Goal: Task Accomplishment & Management: Complete application form

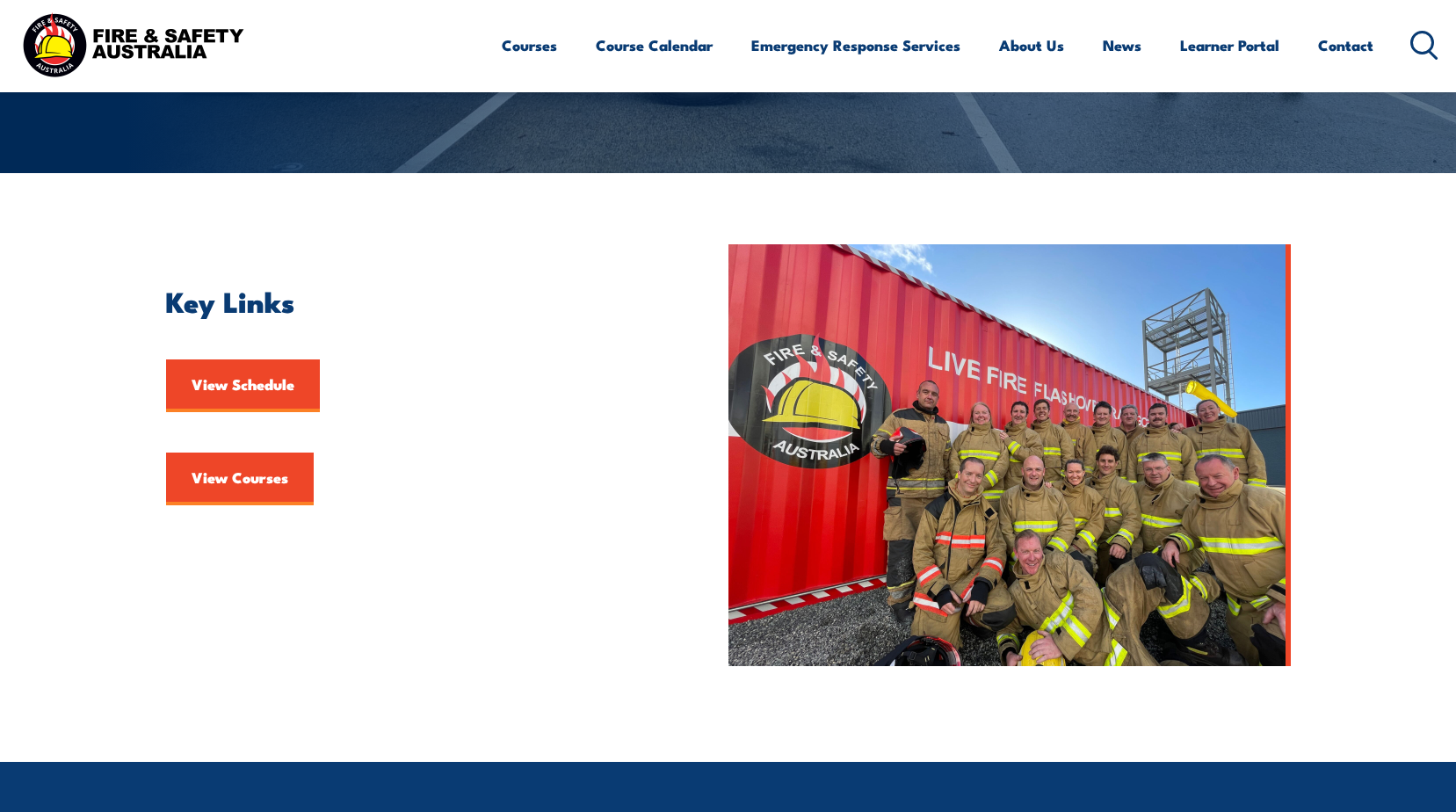
scroll to position [351, 0]
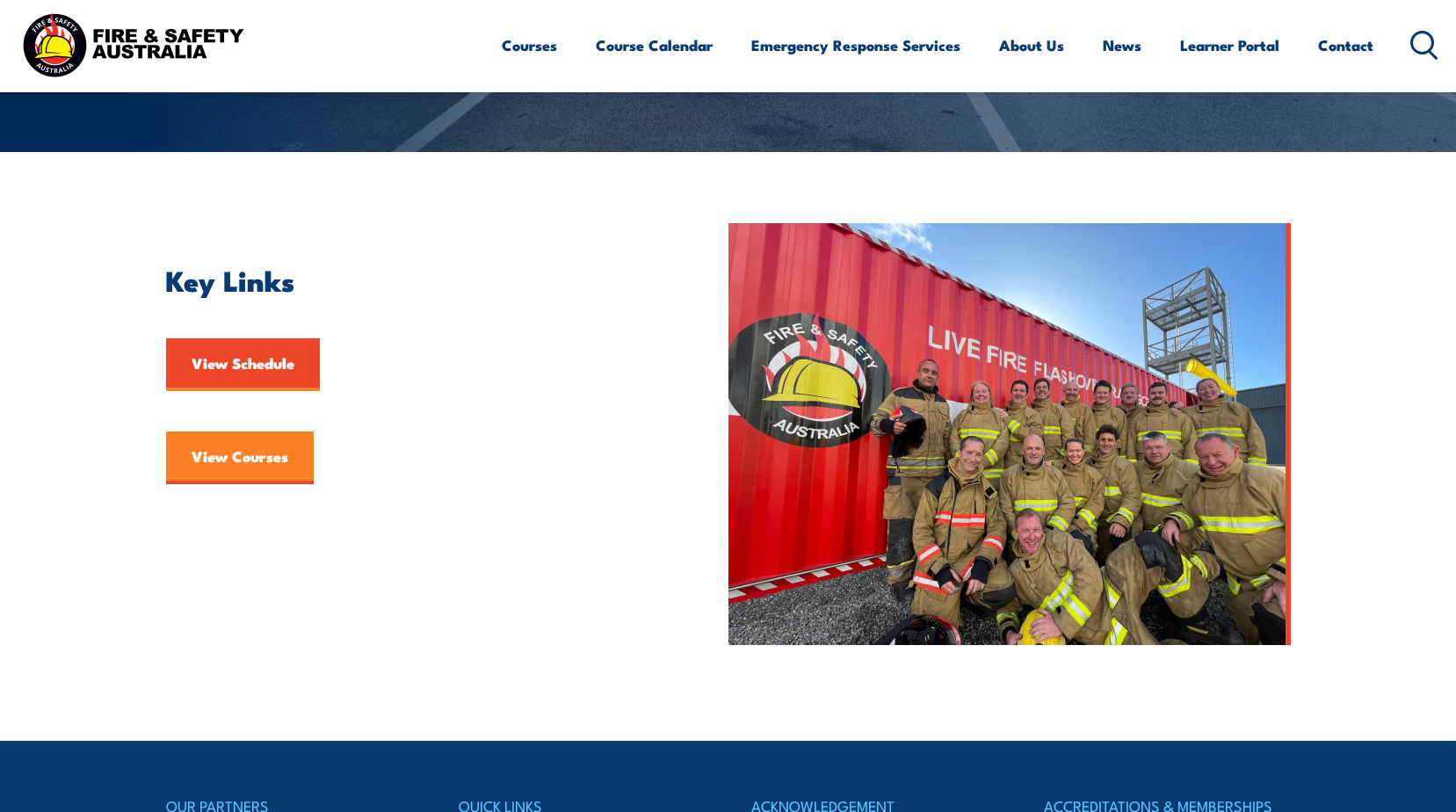
click at [234, 449] on link "View Courses" at bounding box center [239, 457] width 148 height 52
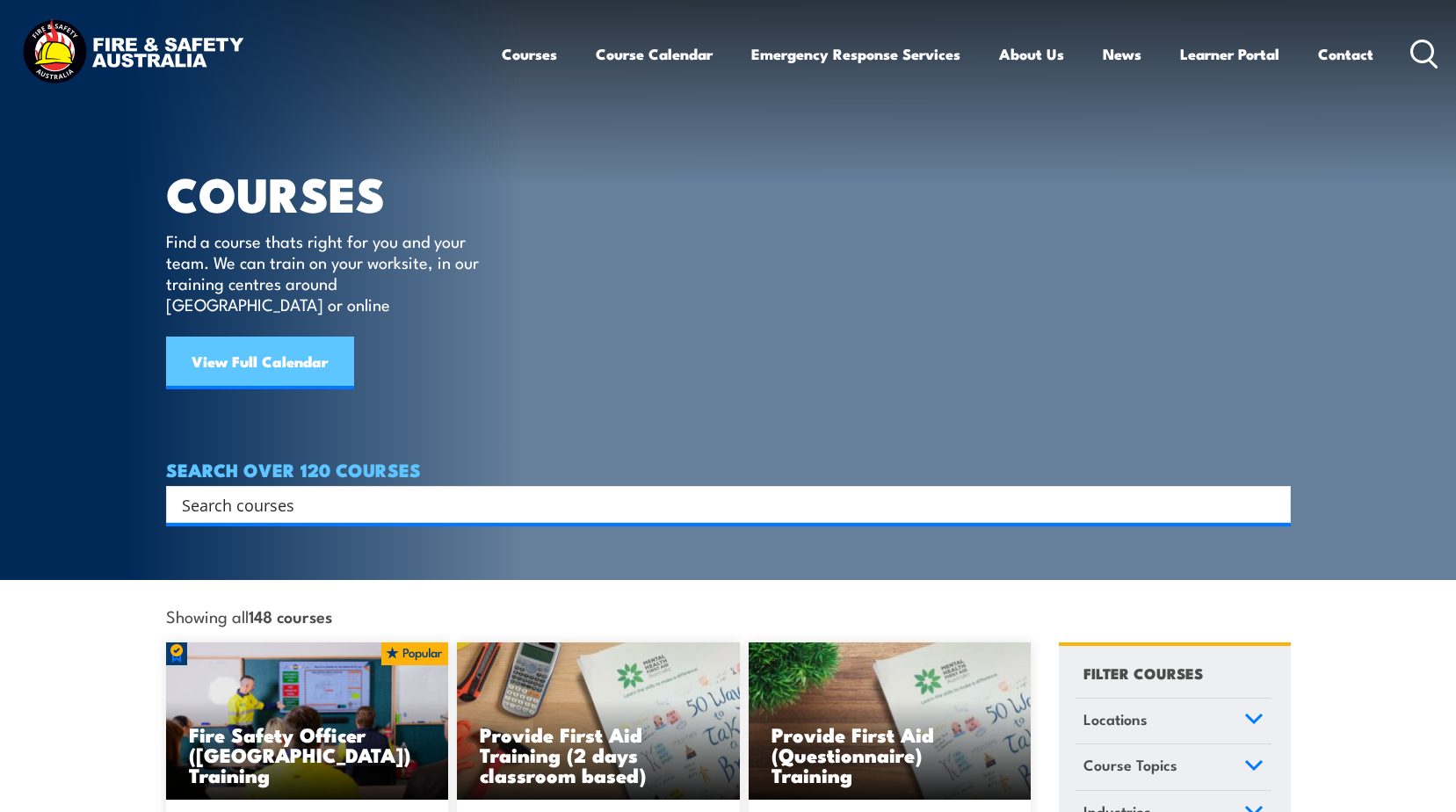
click at [227, 337] on link "View Full Calendar" at bounding box center [260, 362] width 188 height 52
click at [281, 343] on link "View Full Calendar" at bounding box center [260, 362] width 188 height 52
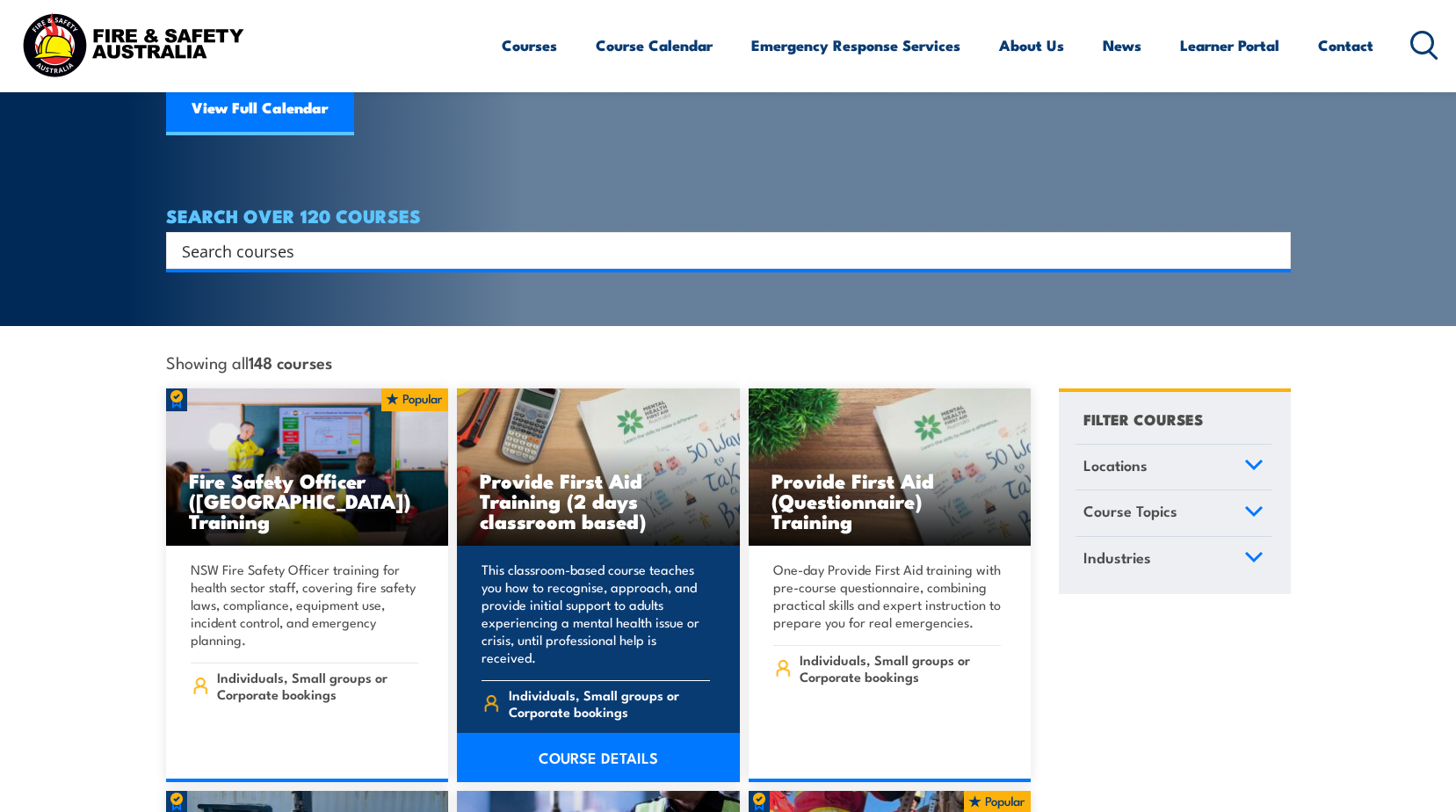
scroll to position [263, 0]
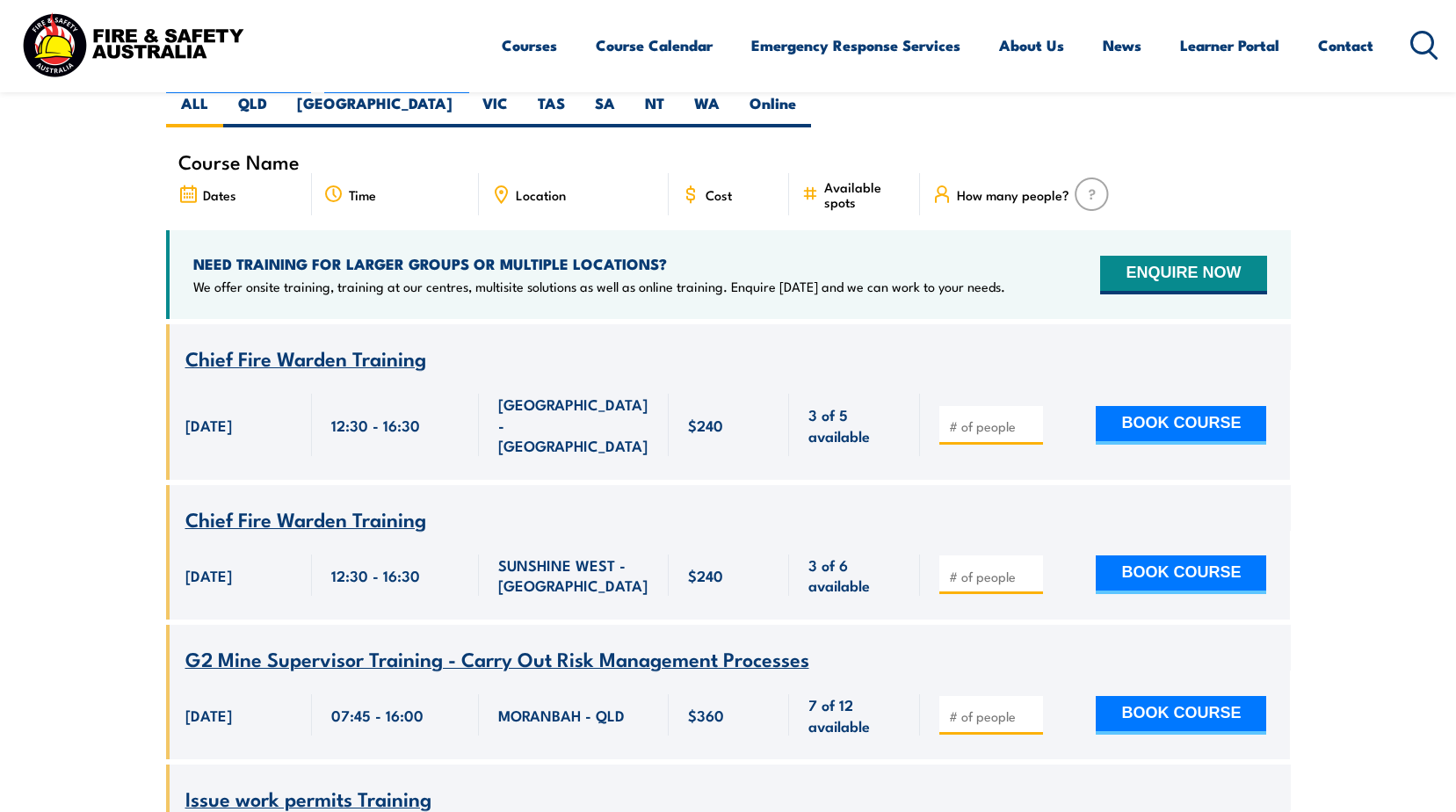
scroll to position [439, 0]
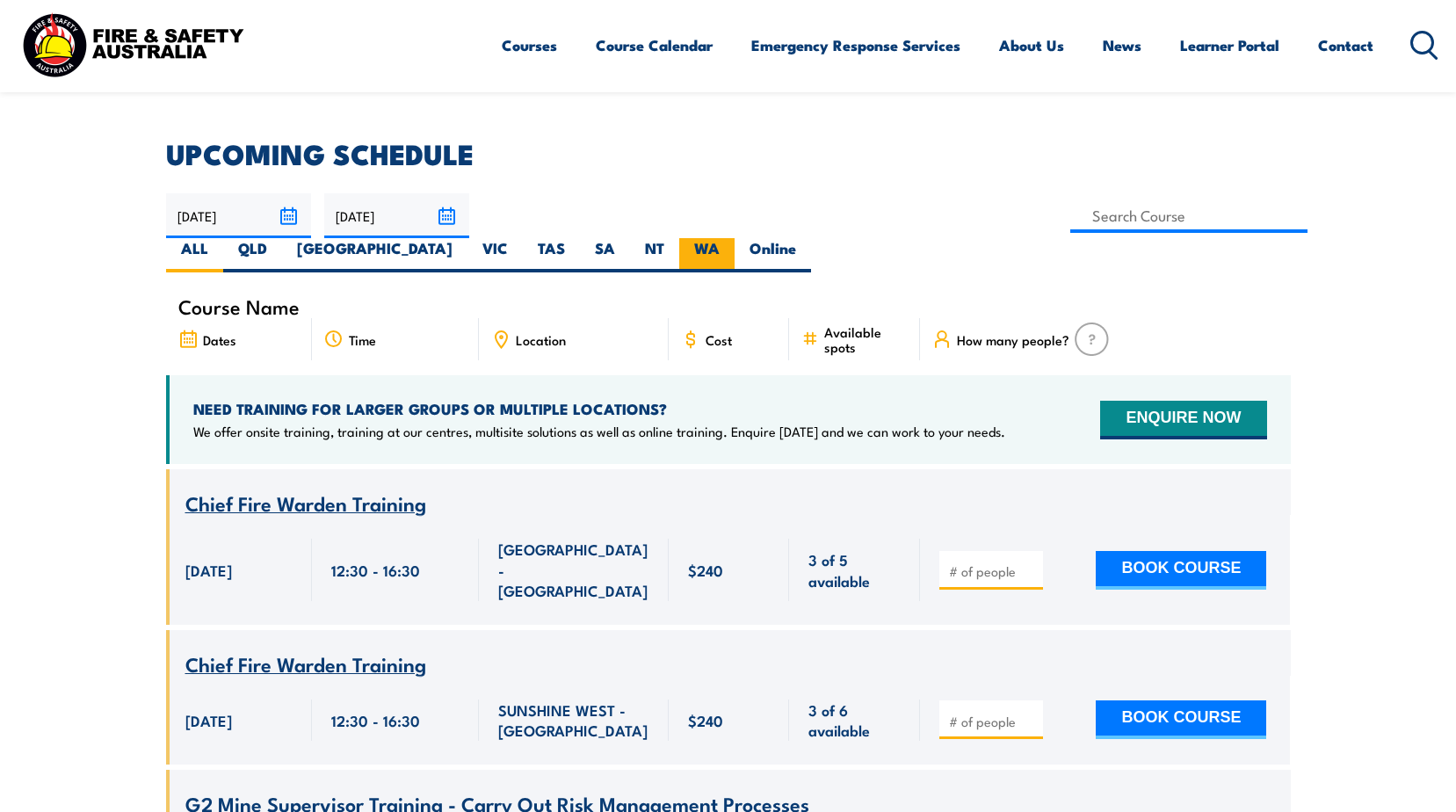
click at [735, 239] on label "WA" at bounding box center [706, 255] width 55 height 34
click at [731, 239] on input "WA" at bounding box center [725, 244] width 11 height 11
radio input "true"
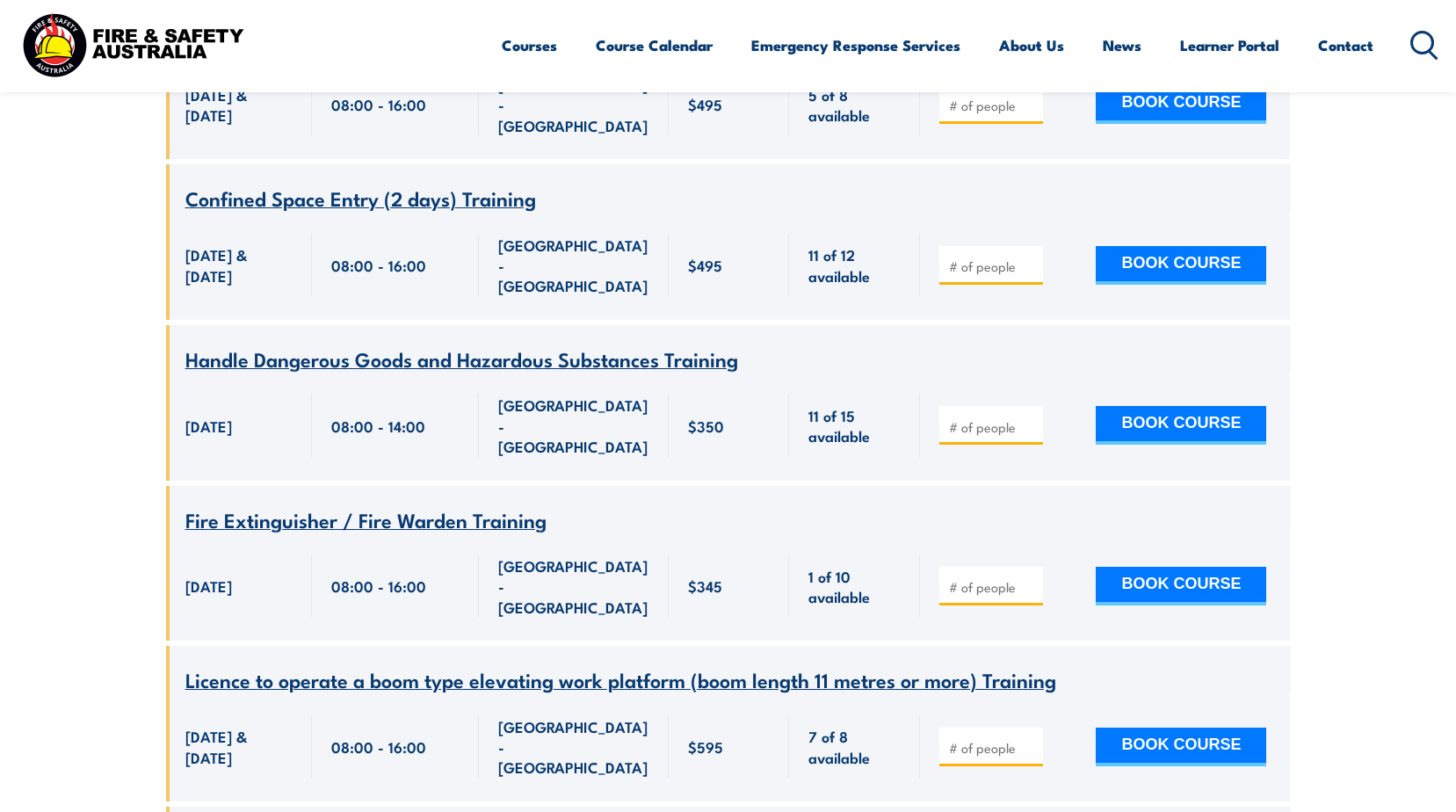
scroll to position [1107, 0]
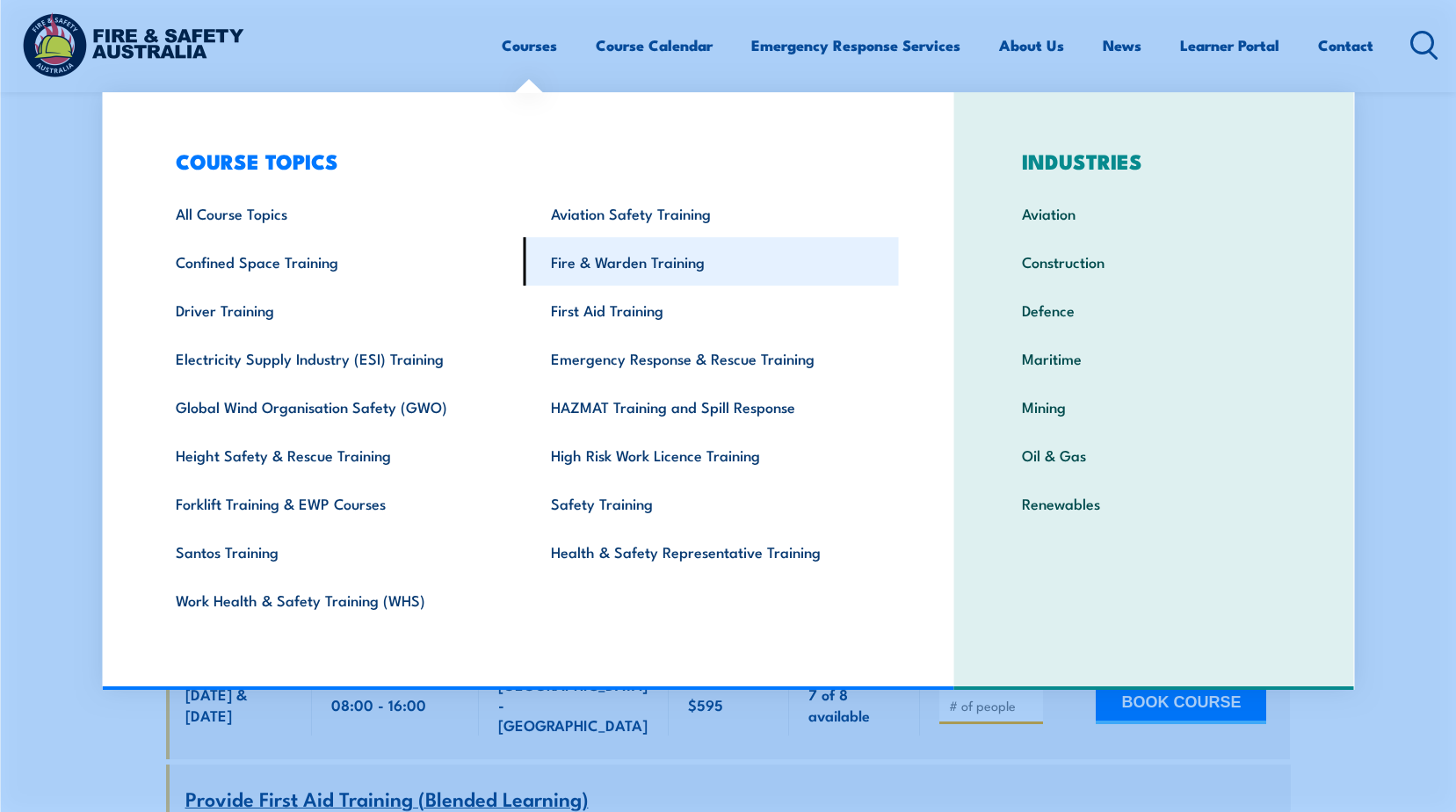
click at [591, 266] on link "Fire & Warden Training" at bounding box center [711, 261] width 375 height 49
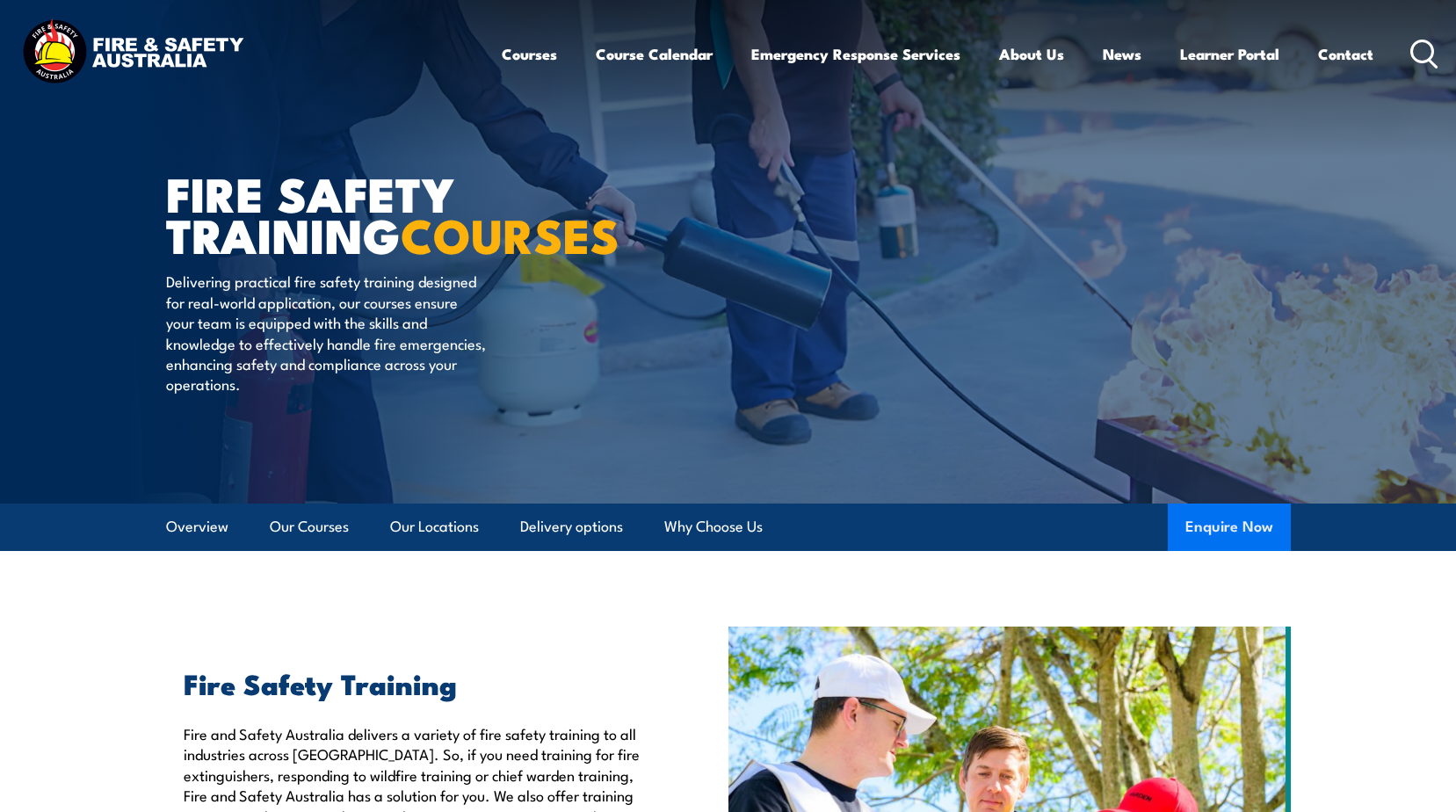
click at [1202, 527] on button "Enquire Now" at bounding box center [1229, 528] width 123 height 48
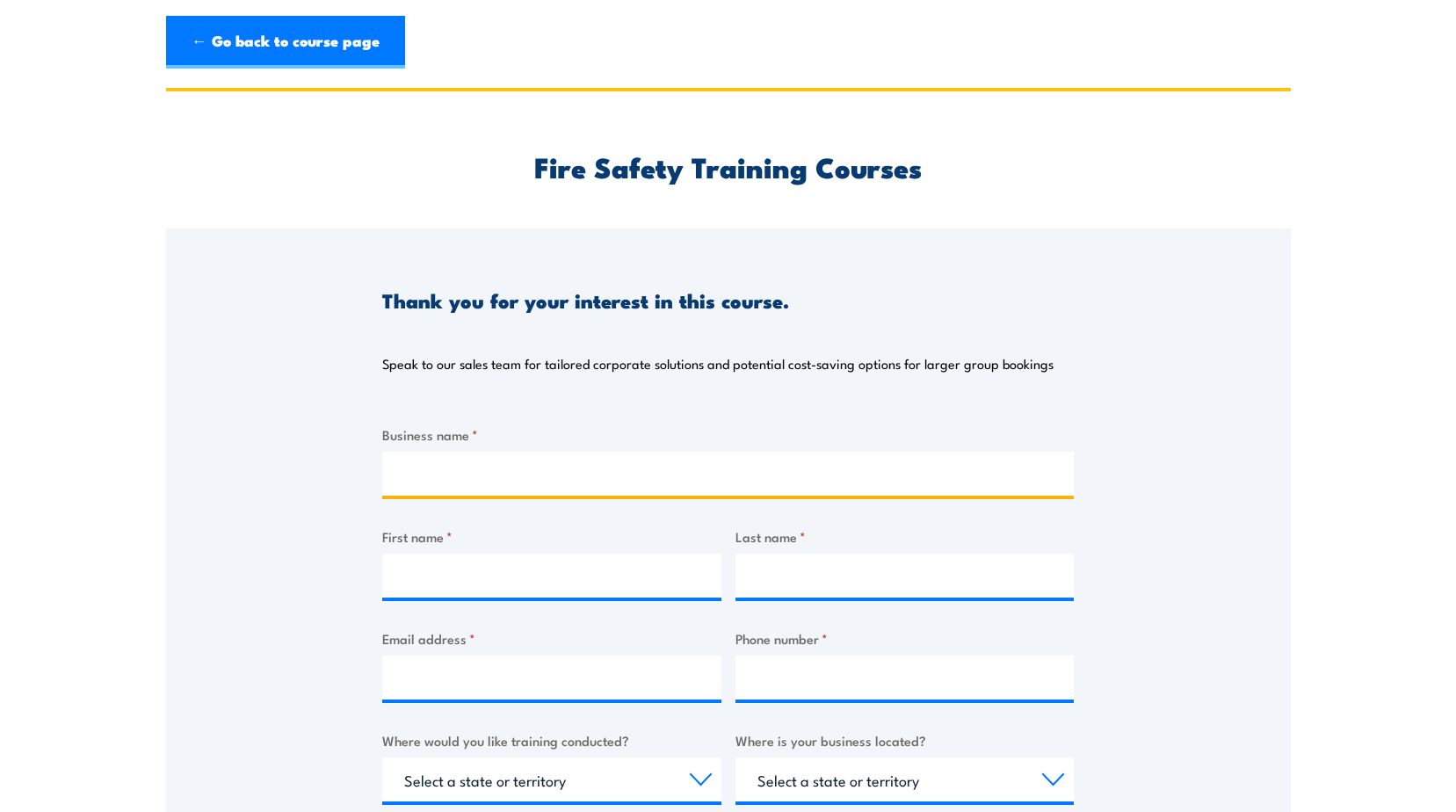
click at [536, 479] on input "Business name *" at bounding box center [728, 473] width 692 height 44
type input "AirNorth"
type input "Katherine"
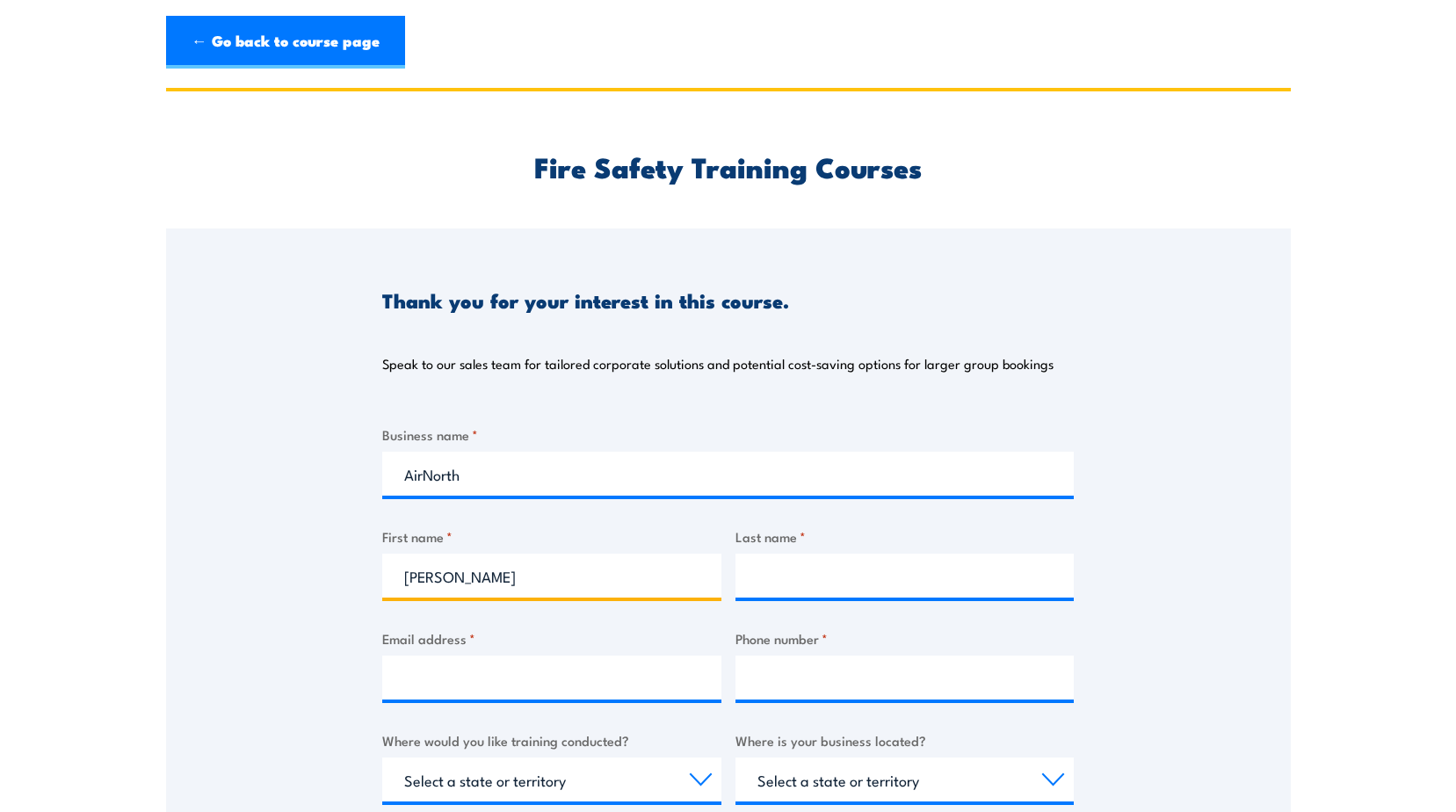
type input "Paquin"
type input "kate.paquin@airnorth.com.au"
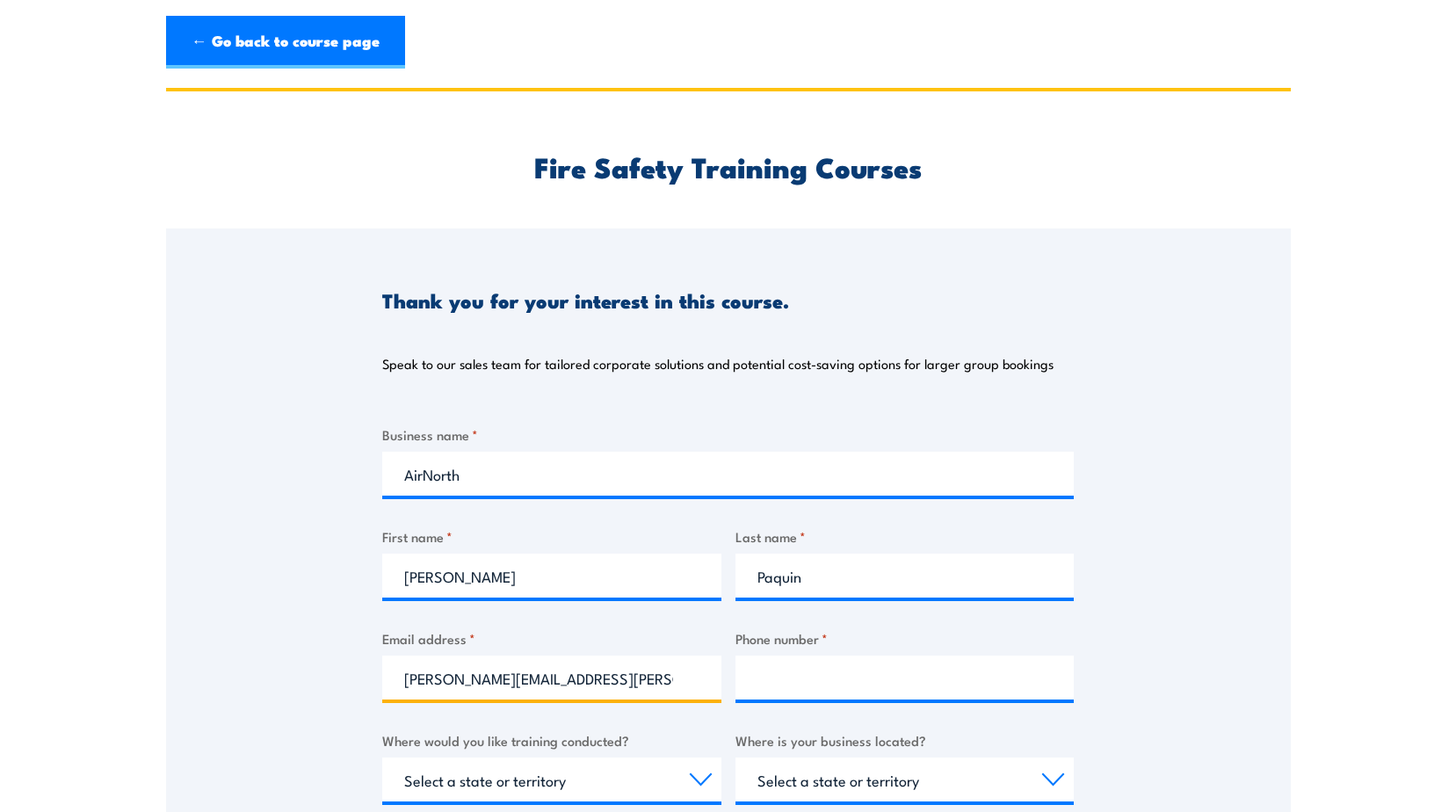
type input "0434087413"
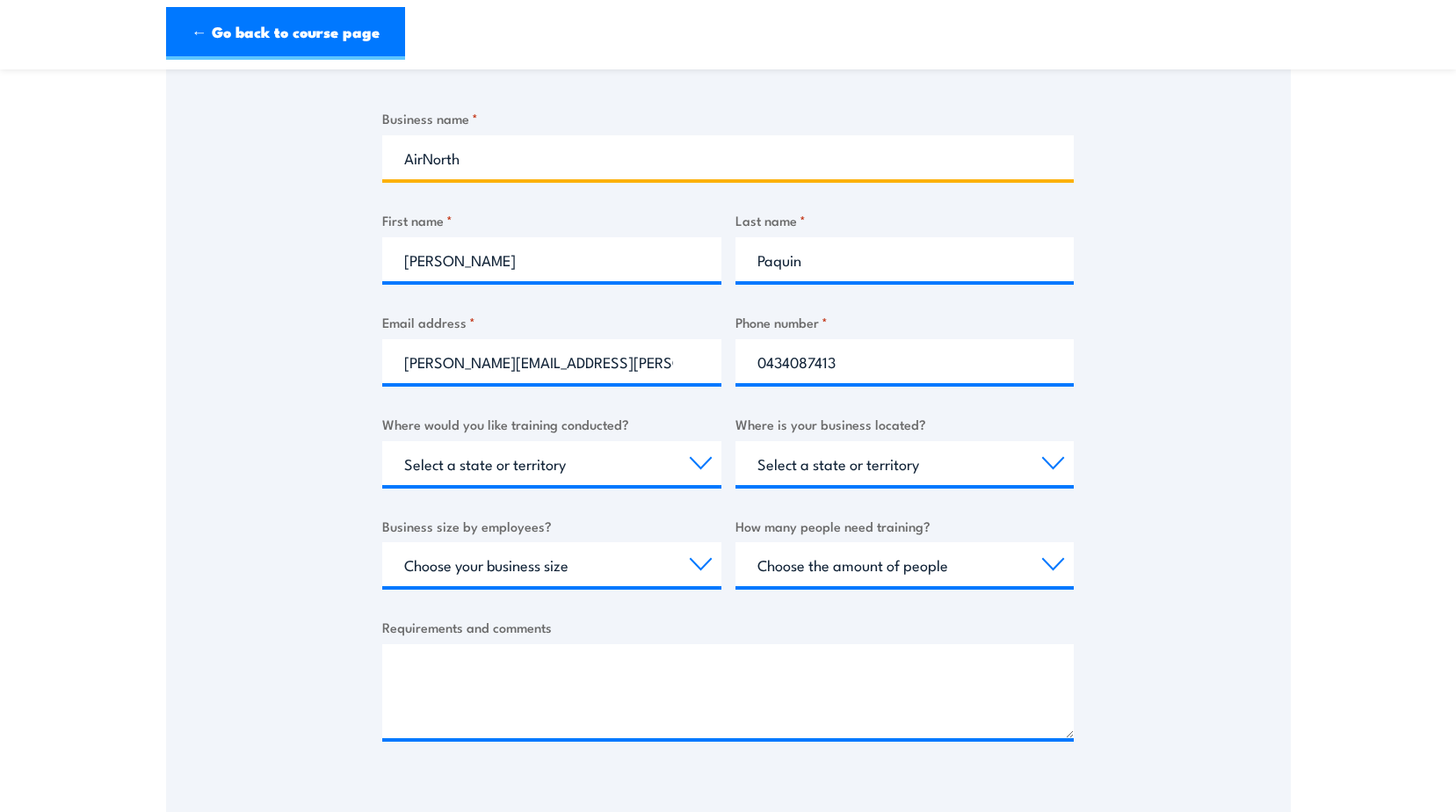
scroll to position [351, 0]
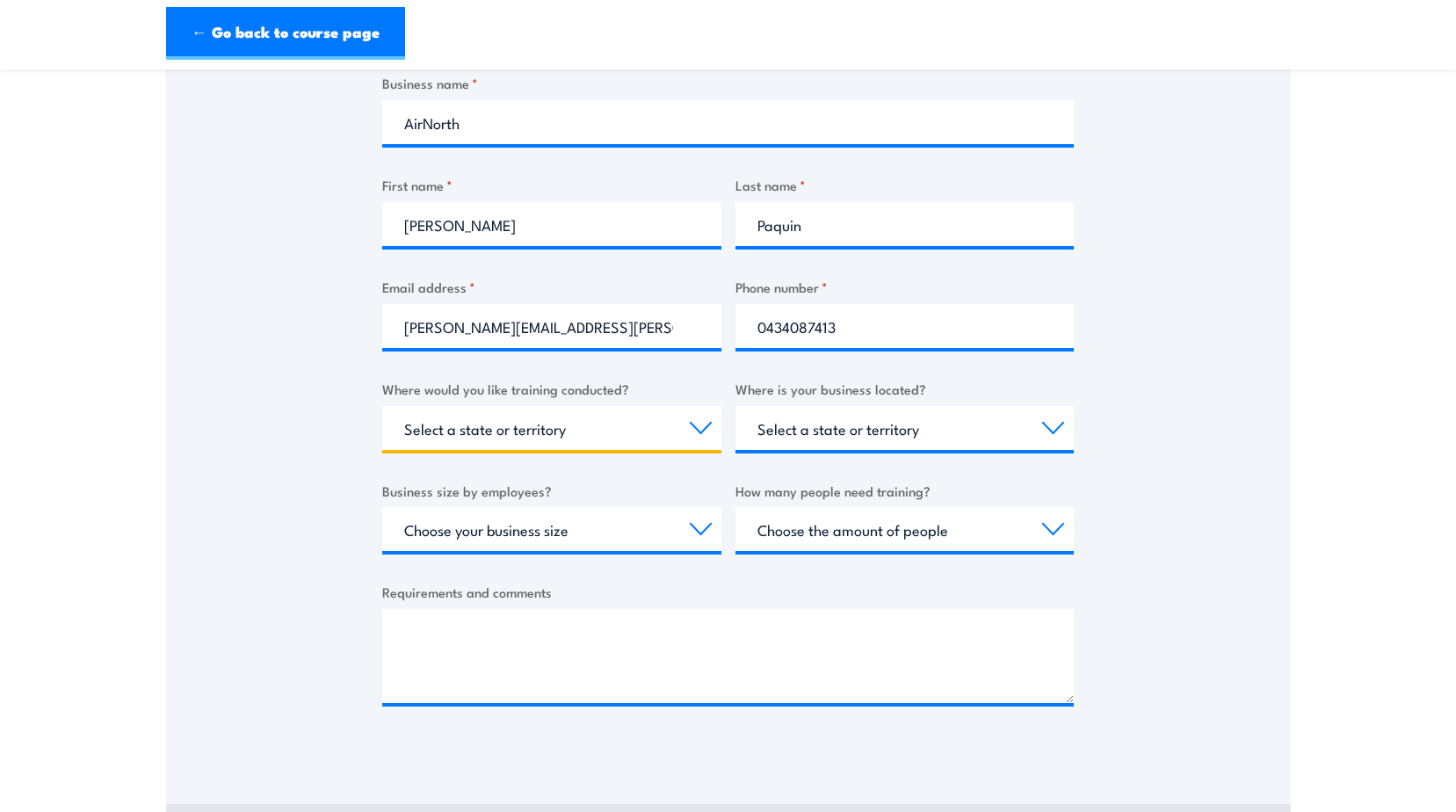
click at [681, 427] on select "Select a state or territory Nationally - multiple locations QLD NSW VIC SA ACT …" at bounding box center [552, 428] width 339 height 44
select select "WA"
click at [383, 406] on select "Select a state or territory Nationally - multiple locations QLD NSW VIC SA ACT …" at bounding box center [552, 428] width 339 height 44
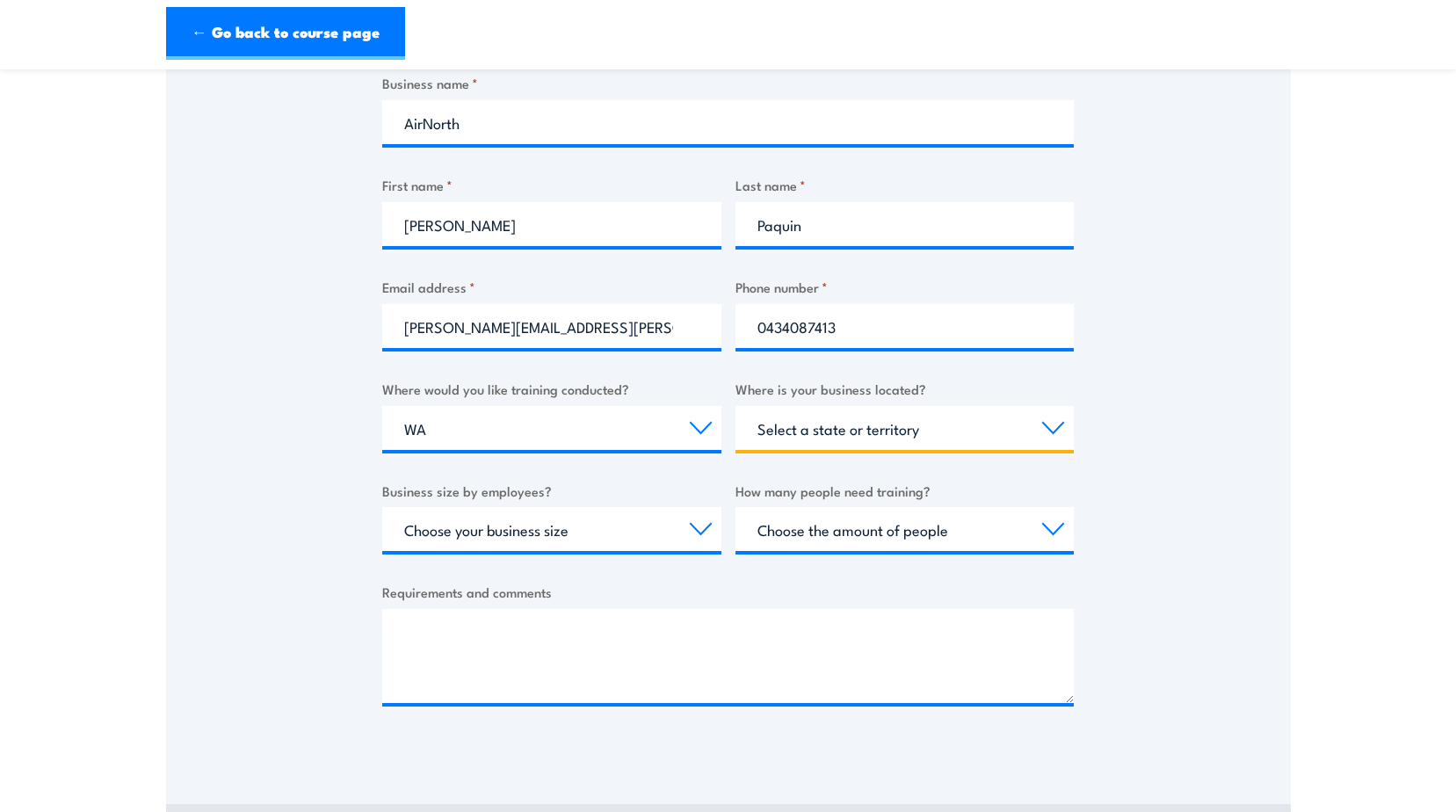
click at [837, 431] on select "Select a state or territory QLD NSW VIC SA ACT WA TAS NT" at bounding box center [906, 428] width 339 height 44
select select "WA"
click at [736, 406] on select "Select a state or territory QLD NSW VIC SA ACT WA TAS NT" at bounding box center [906, 428] width 339 height 44
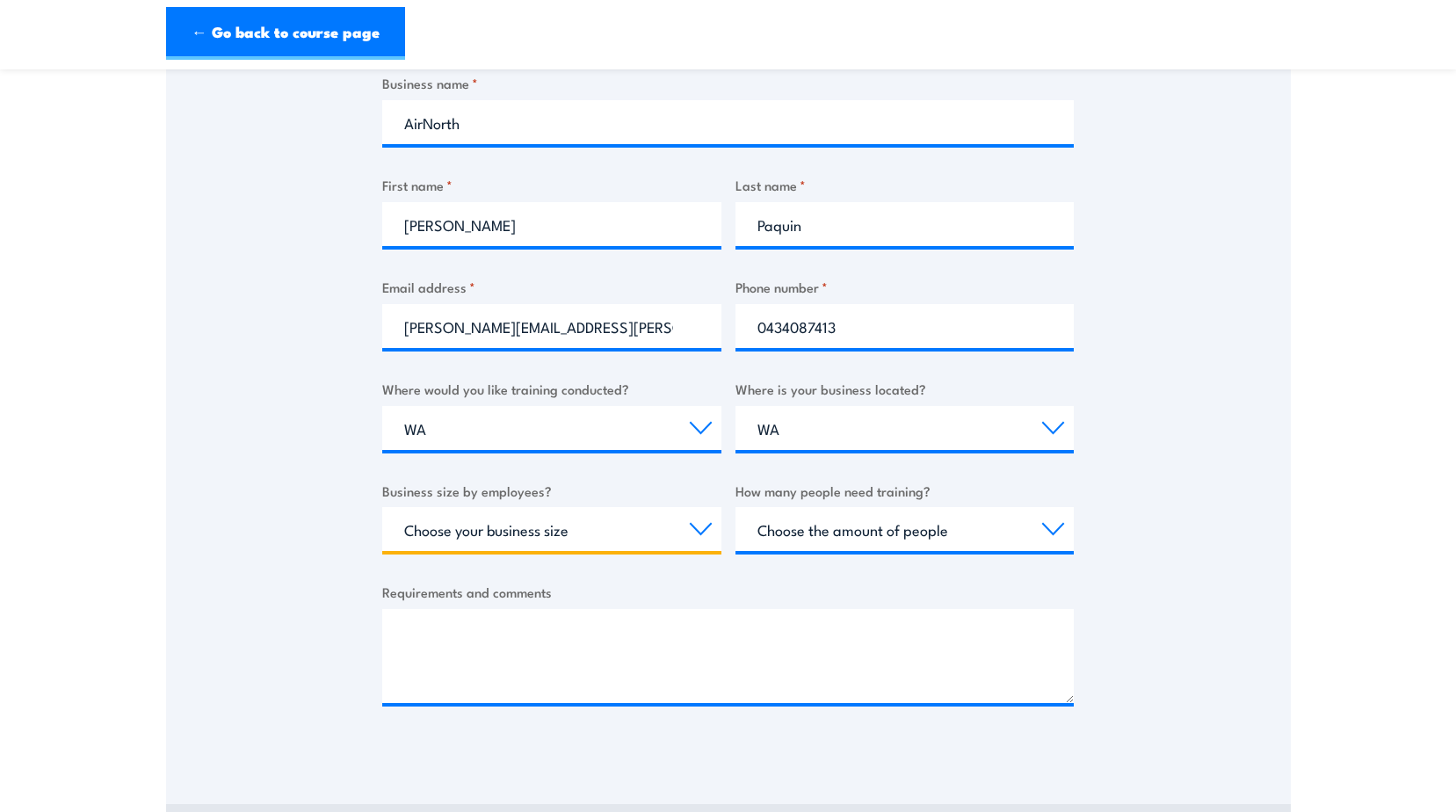
click at [572, 535] on select "Choose your business size 1 to 19 20 to 199 200+" at bounding box center [552, 529] width 339 height 44
select select "20 to 199"
click at [383, 507] on select "Choose your business size 1 to 19 20 to 199 200+" at bounding box center [552, 529] width 339 height 44
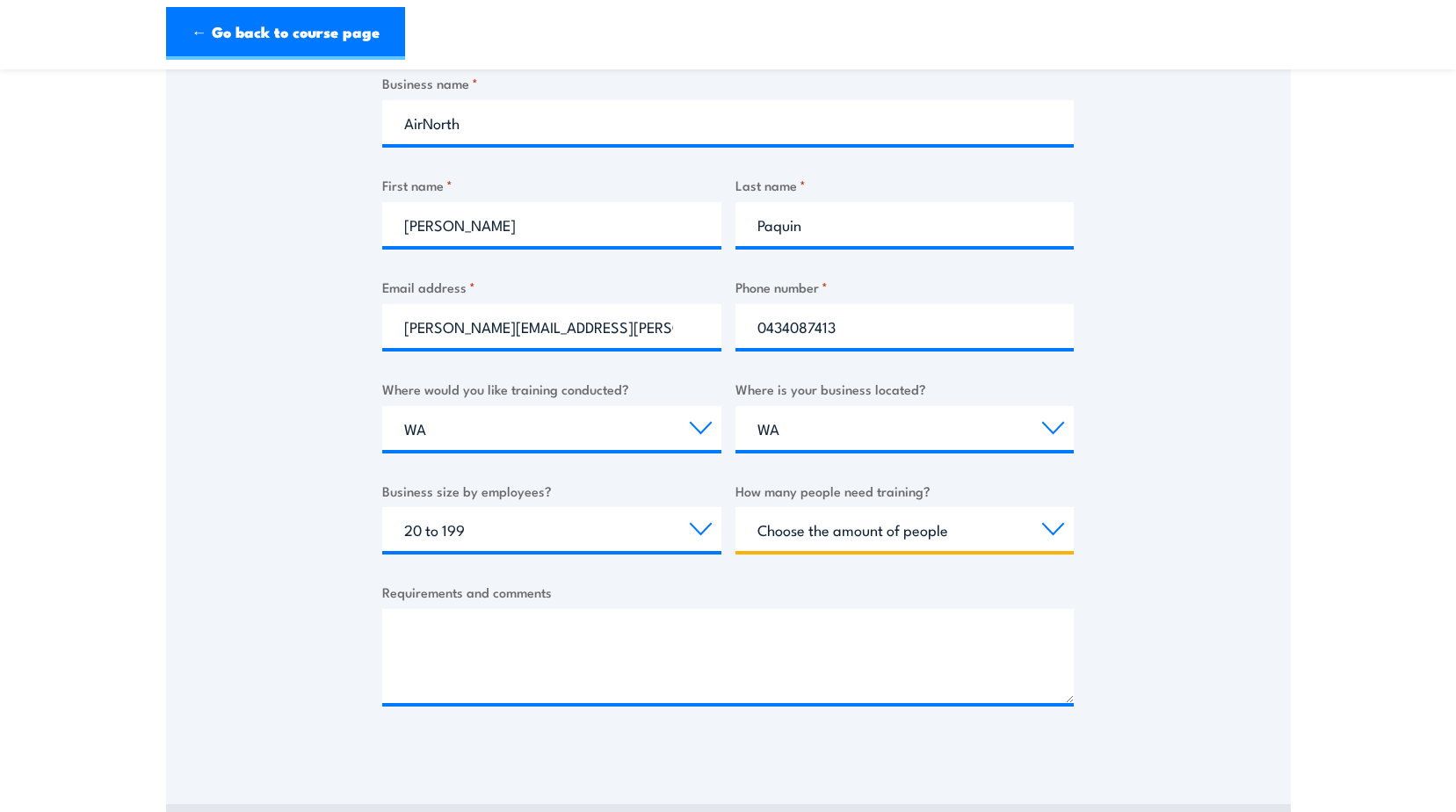
click at [838, 542] on select "Choose the amount of people 1 to 4 5 to 19 20+" at bounding box center [906, 529] width 339 height 44
select select "1 to 4"
click at [736, 507] on select "Choose the amount of people 1 to 4 5 to 19 20+" at bounding box center [906, 529] width 339 height 44
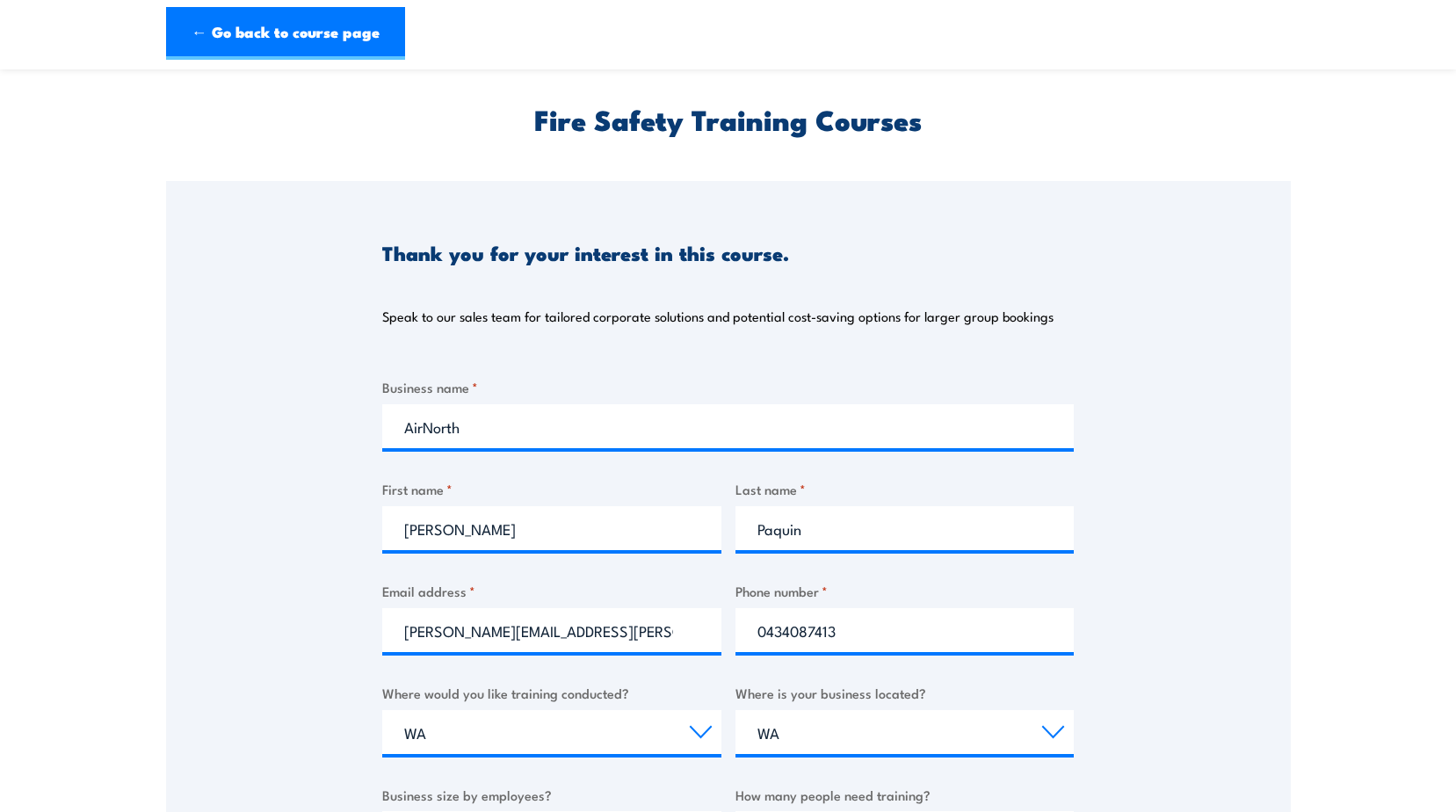
scroll to position [88, 0]
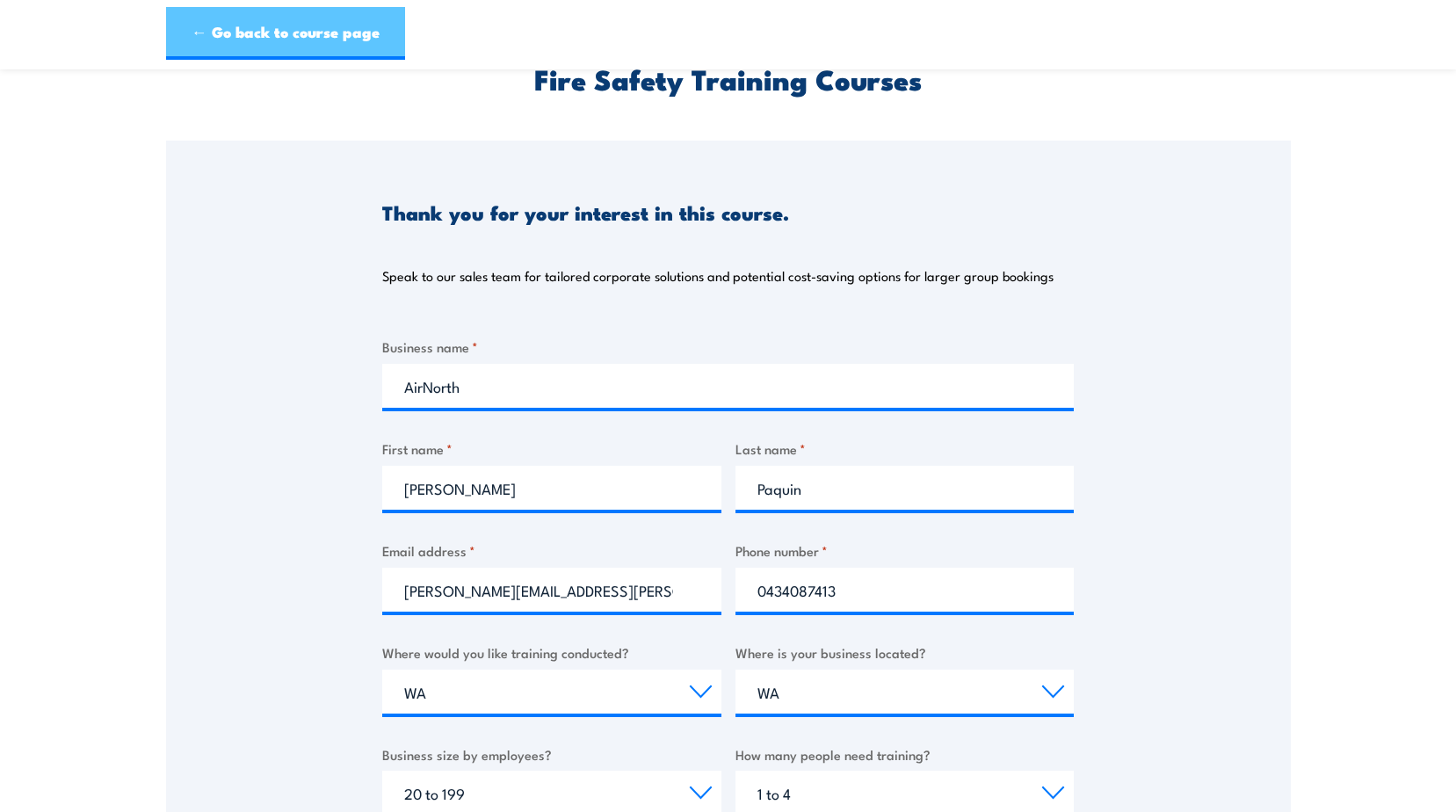
click at [215, 19] on link "← Go back to course page" at bounding box center [285, 33] width 239 height 52
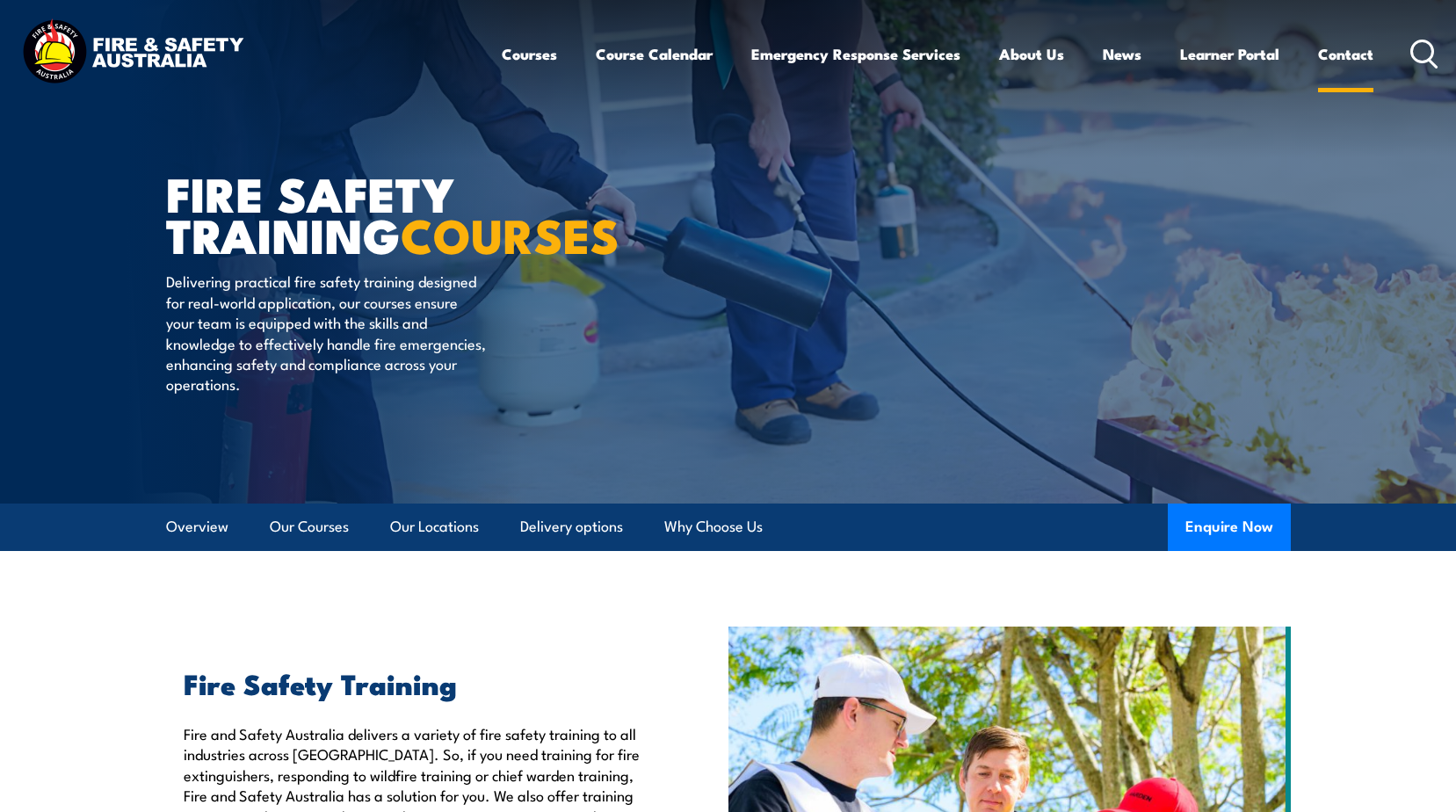
click at [1329, 41] on link "Contact" at bounding box center [1346, 54] width 55 height 47
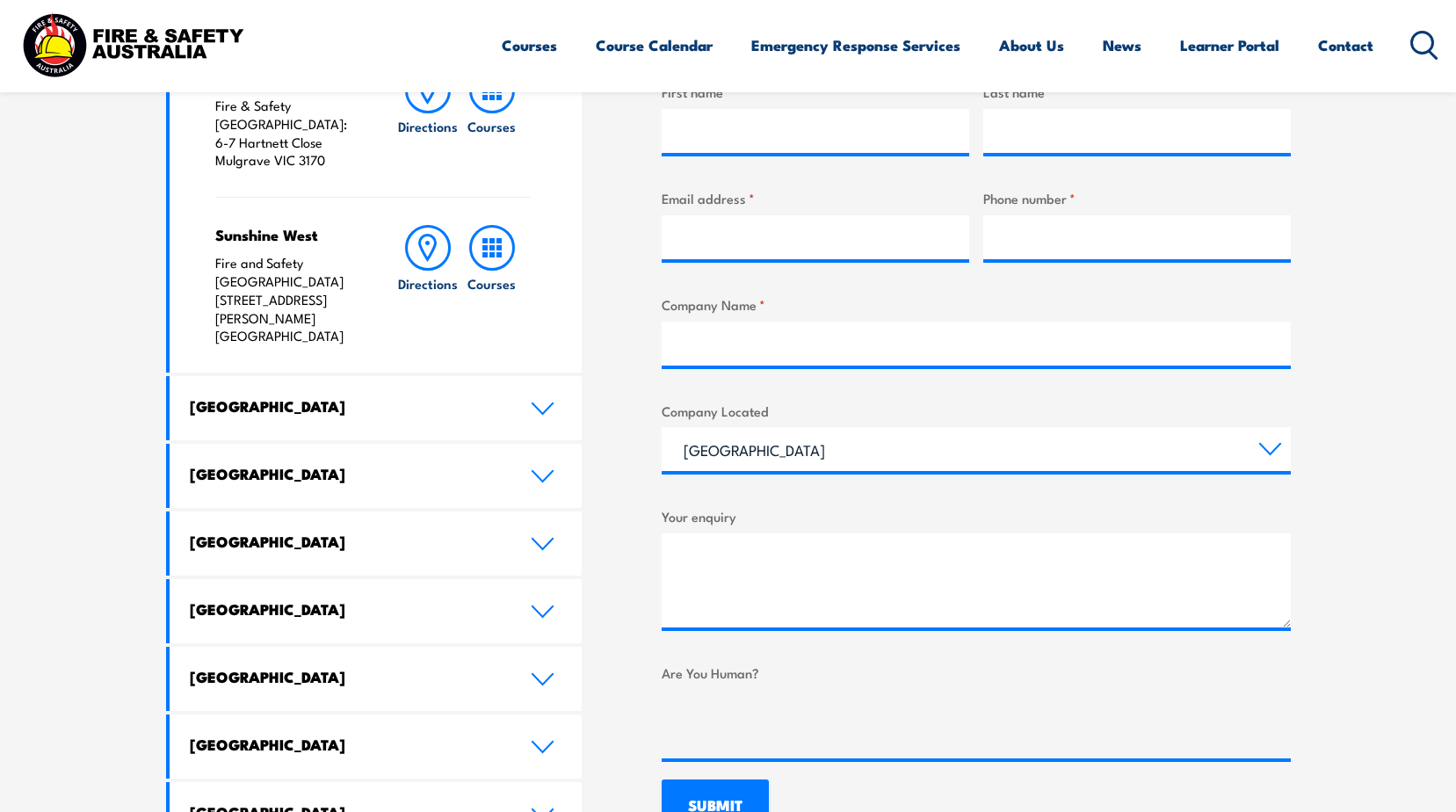
scroll to position [791, 0]
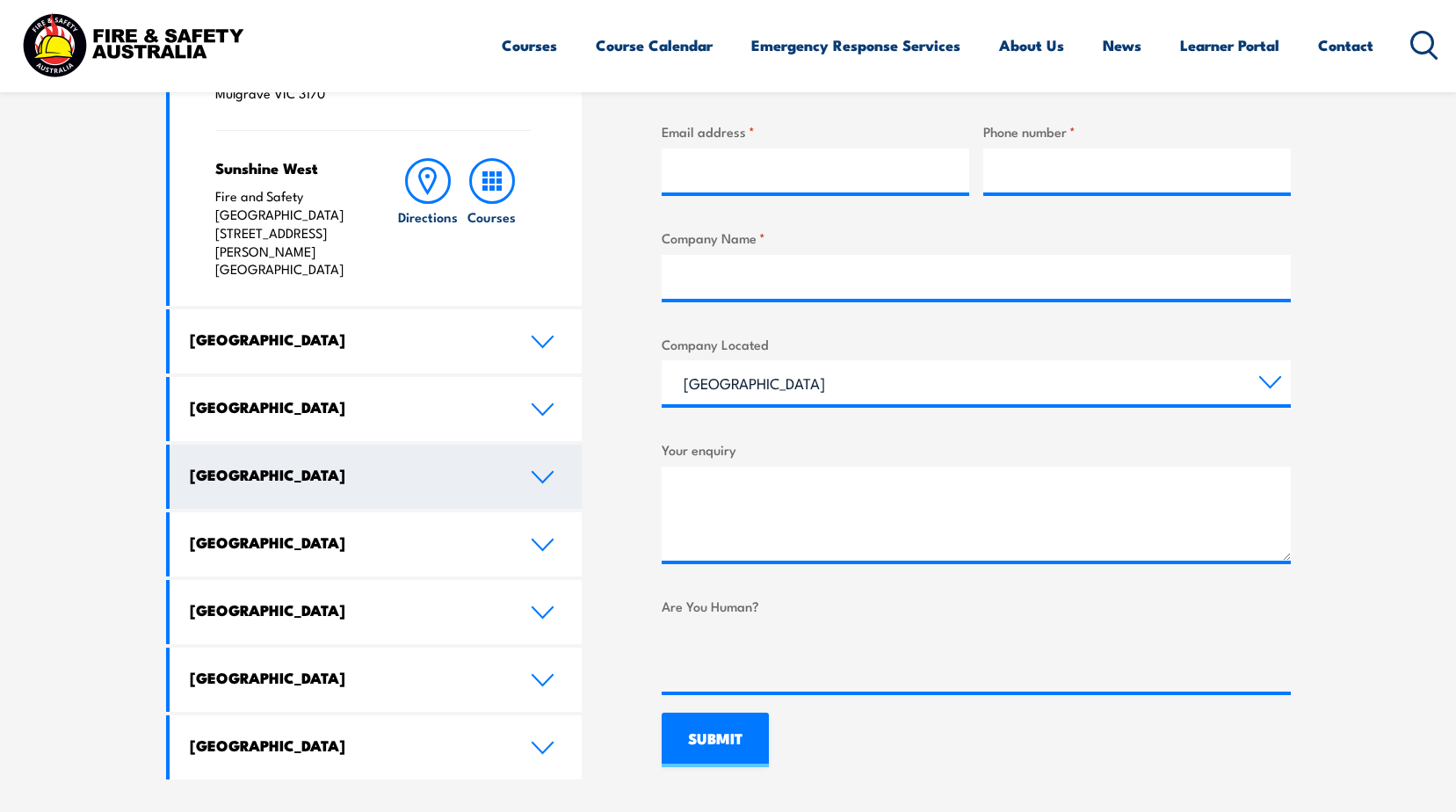
click at [547, 470] on icon at bounding box center [542, 476] width 24 height 14
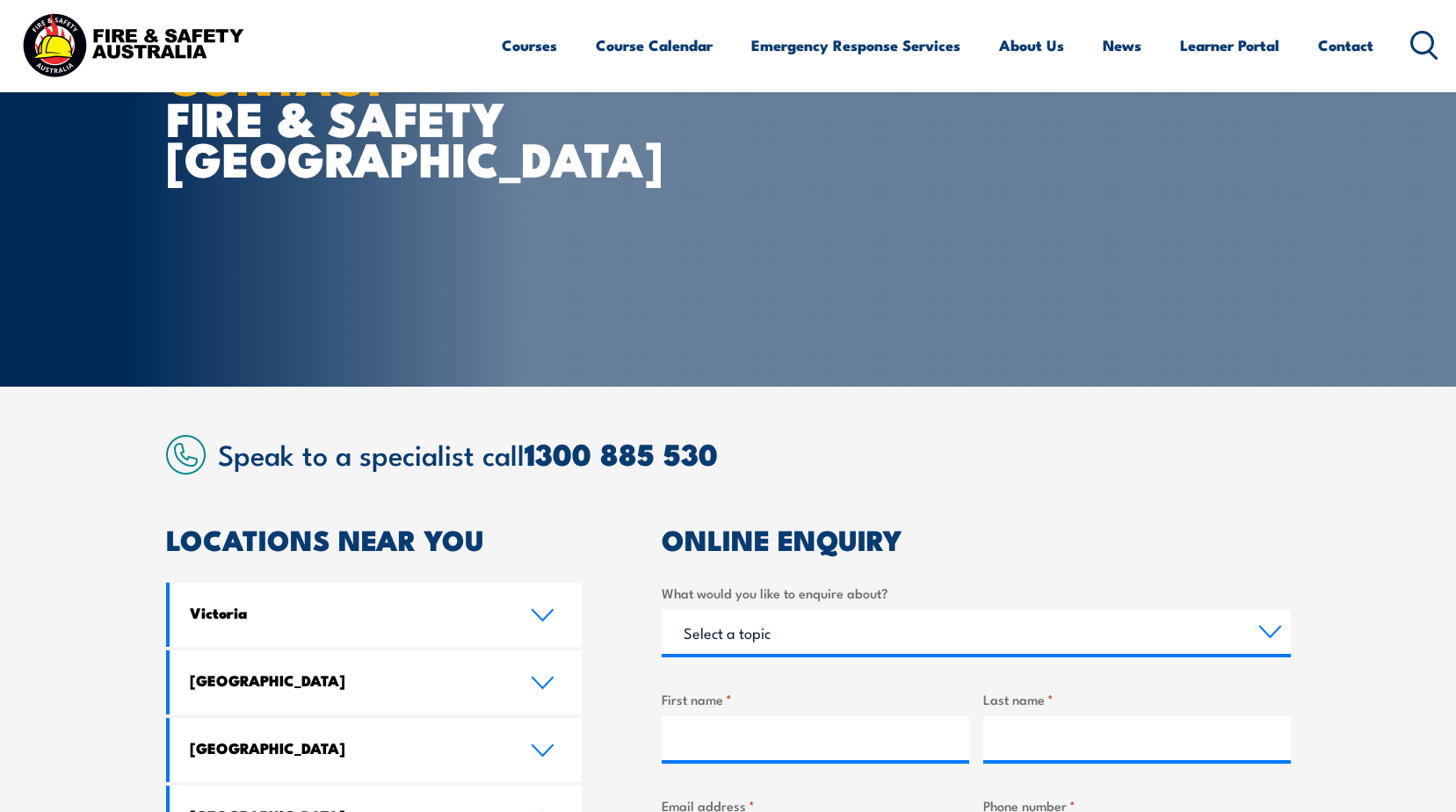
scroll to position [0, 0]
